Goal: Task Accomplishment & Management: Use online tool/utility

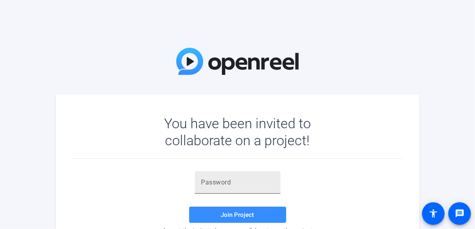
click at [213, 183] on input "text" at bounding box center [237, 182] width 73 height 10
paste input ".)[v]V"
type input ".)[v]V"
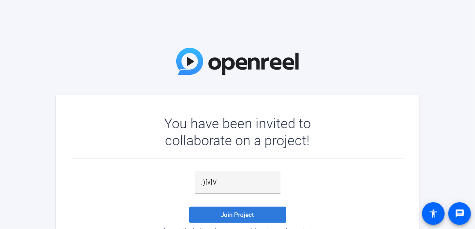
click at [221, 210] on span at bounding box center [237, 214] width 97 height 19
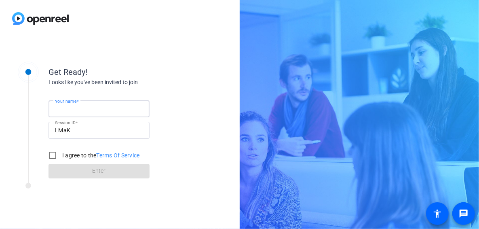
click at [91, 107] on input "Your name" at bounding box center [99, 109] width 88 height 10
type input "[PERSON_NAME]"
click at [53, 154] on input "I agree to the Terms Of Service" at bounding box center [52, 155] width 16 height 16
checkbox input "true"
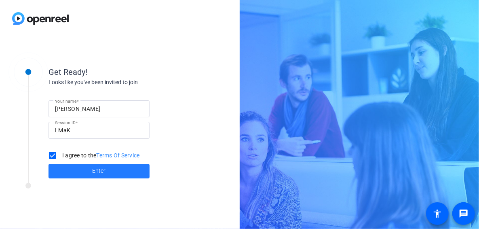
click at [95, 168] on span "Enter" at bounding box center [99, 170] width 13 height 8
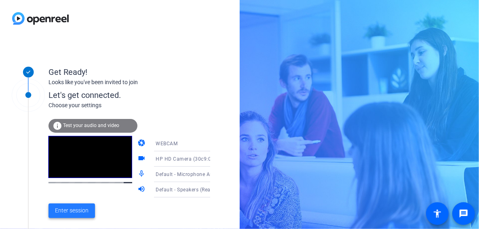
click at [82, 209] on span "Enter session" at bounding box center [72, 210] width 34 height 8
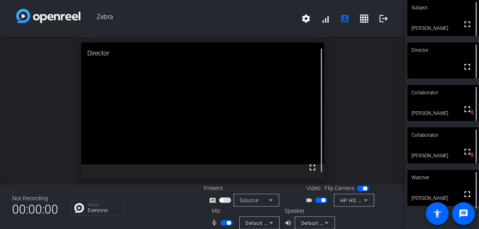
click at [342, 50] on div "open_in_new Director fullscreen" at bounding box center [202, 110] width 405 height 147
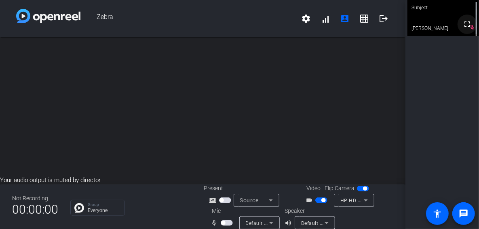
click at [465, 27] on mat-icon "fullscreen" at bounding box center [467, 24] width 10 height 10
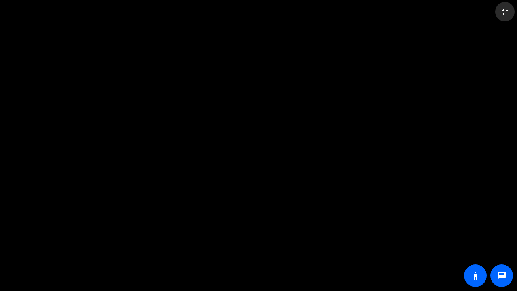
click at [478, 8] on mat-icon "fullscreen_exit" at bounding box center [505, 12] width 10 height 10
